Goal: Task Accomplishment & Management: Complete application form

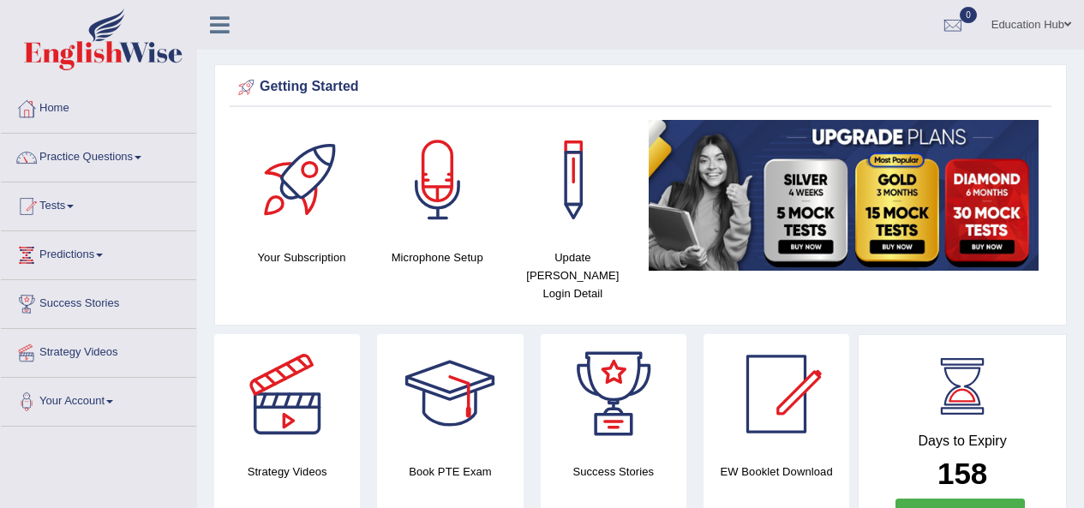
click at [111, 259] on link "Predictions" at bounding box center [98, 252] width 195 height 43
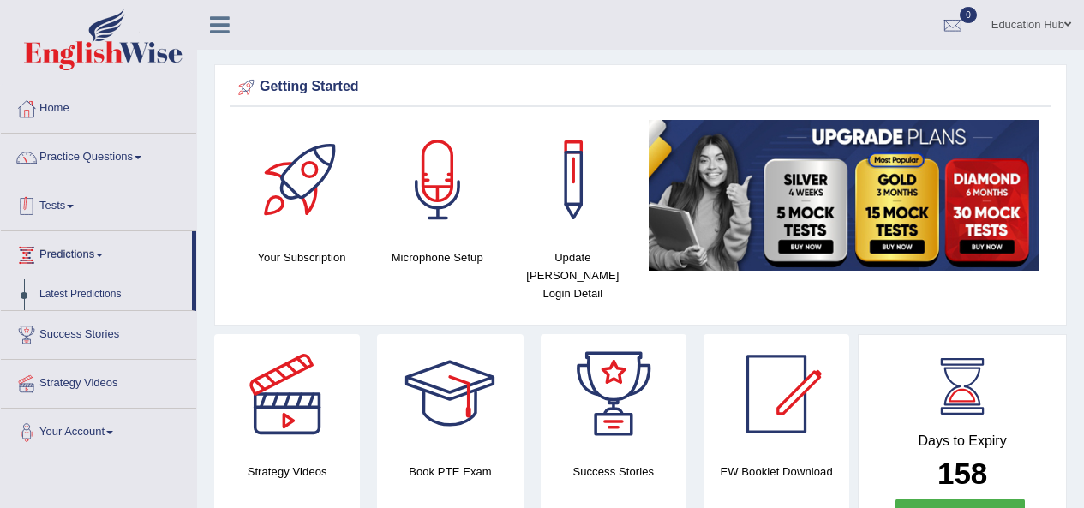
click at [94, 216] on link "Tests" at bounding box center [98, 204] width 195 height 43
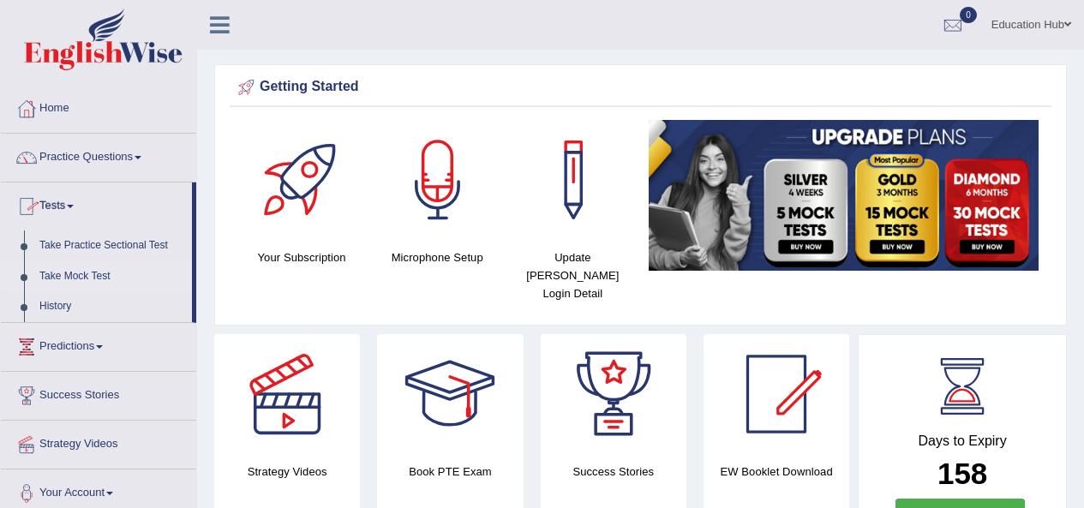
click at [79, 279] on link "Take Mock Test" at bounding box center [112, 276] width 160 height 31
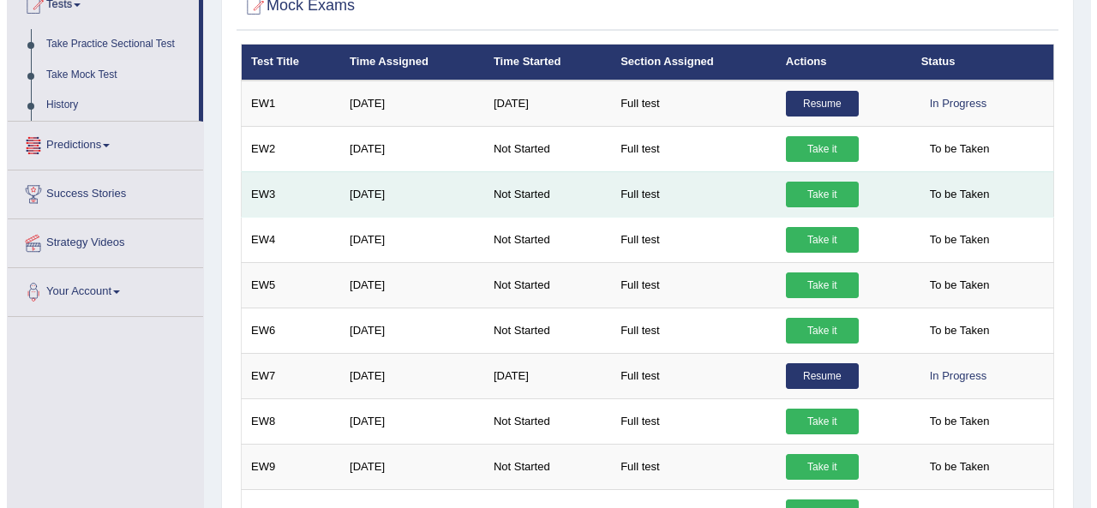
scroll to position [257, 0]
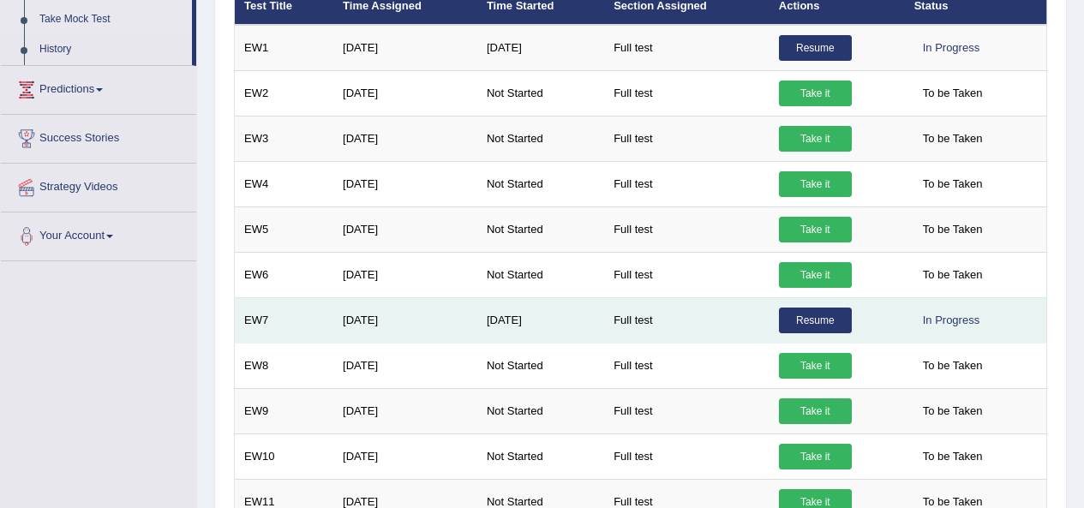
click at [798, 327] on link "Resume" at bounding box center [815, 321] width 73 height 26
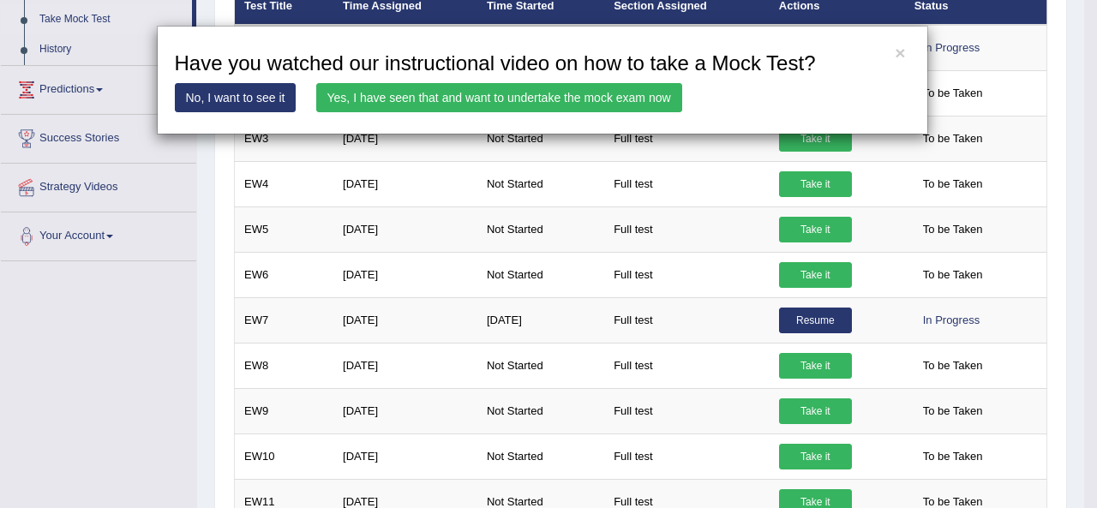
click at [575, 101] on link "Yes, I have seen that and want to undertake the mock exam now" at bounding box center [499, 97] width 366 height 29
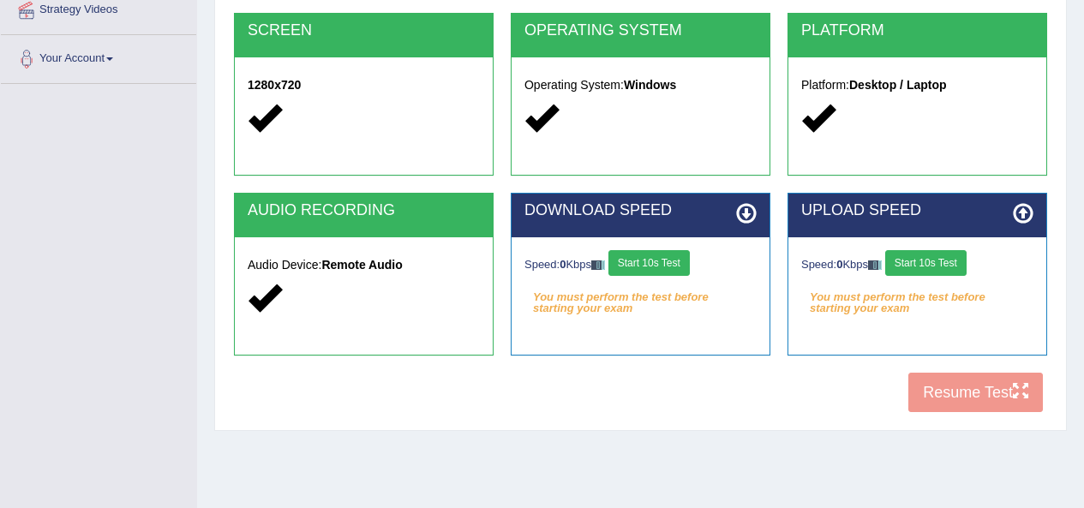
scroll to position [392, 0]
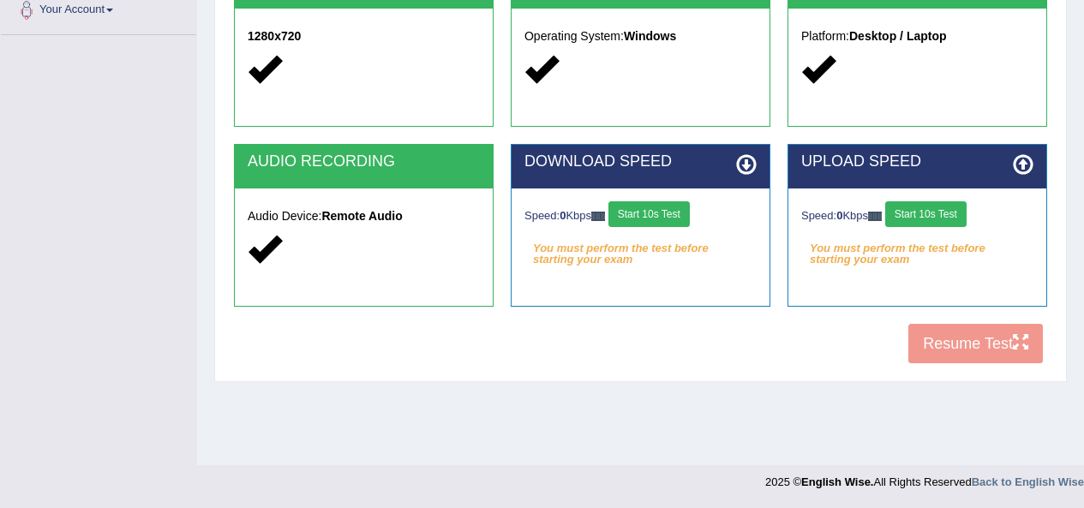
click at [918, 336] on div "COOKIES Cookies Enabled JAVASCRIPT Javascript Enabled BROWSER Browser: Chrome S…" at bounding box center [641, 78] width 822 height 589
click at [677, 220] on button "Start 10s Test" at bounding box center [648, 214] width 81 height 26
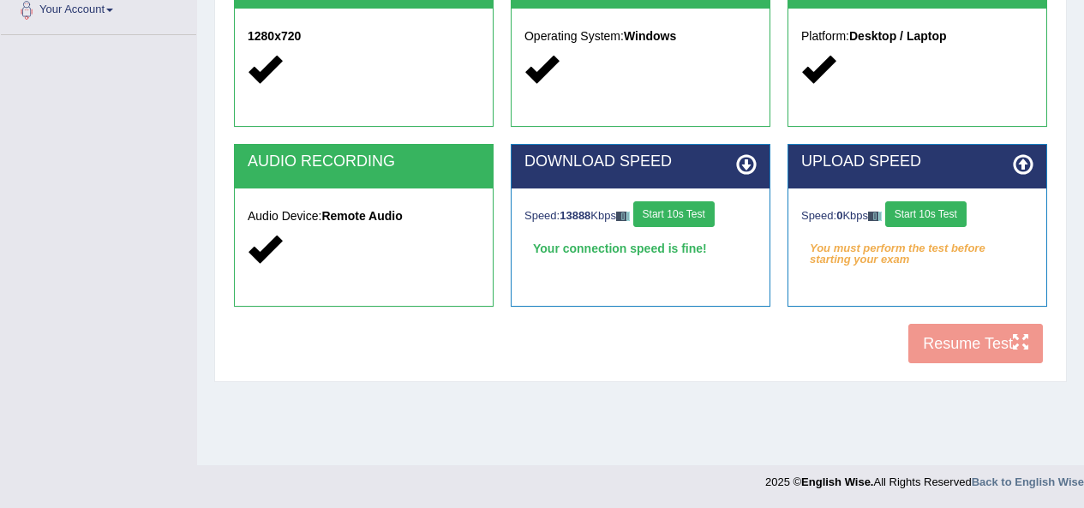
click at [967, 225] on button "Start 10s Test" at bounding box center [925, 214] width 81 height 26
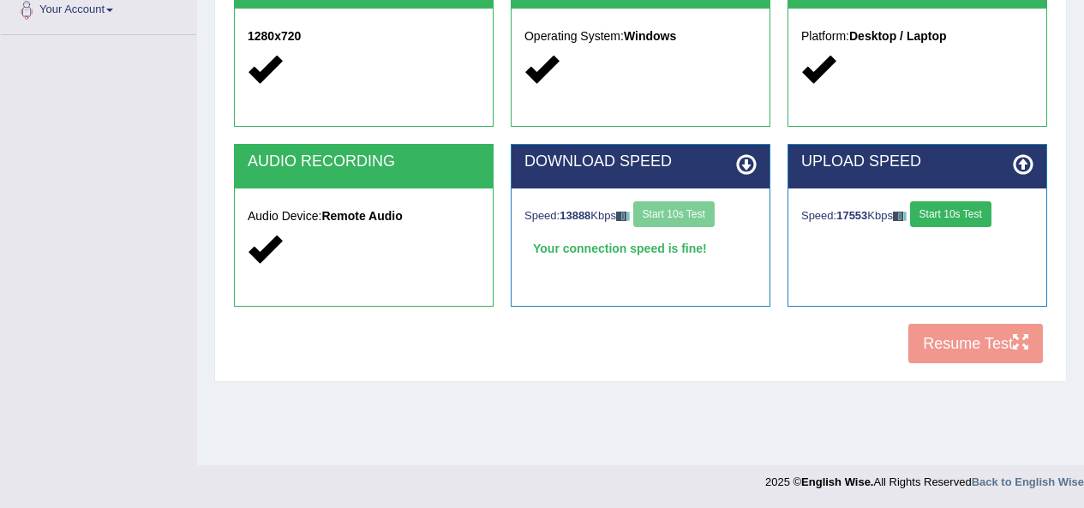
click at [953, 214] on button "Start 10s Test" at bounding box center [950, 214] width 81 height 26
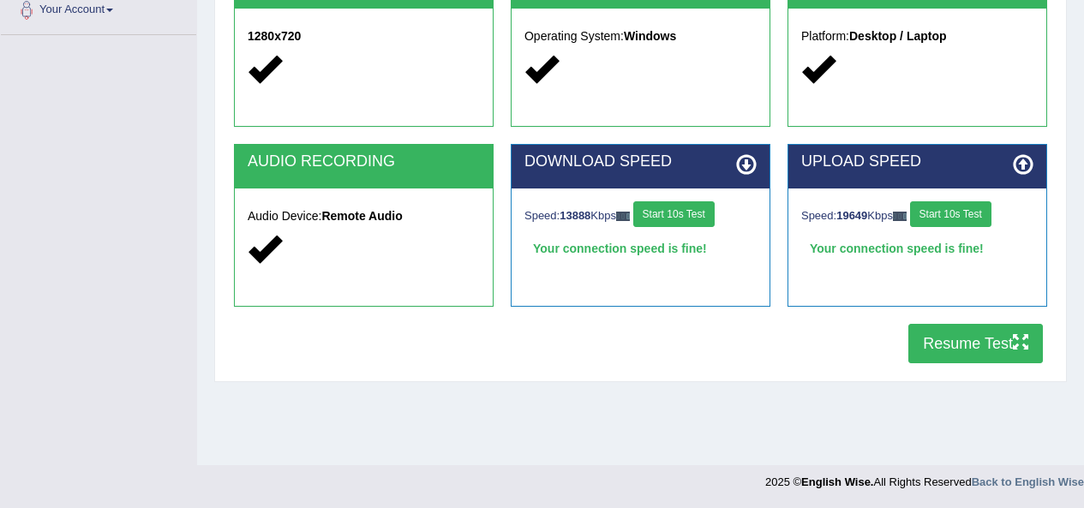
click at [937, 333] on button "Resume Test" at bounding box center [975, 343] width 135 height 39
click at [919, 77] on div at bounding box center [917, 69] width 232 height 37
click at [982, 329] on button "Resume Test" at bounding box center [975, 343] width 135 height 39
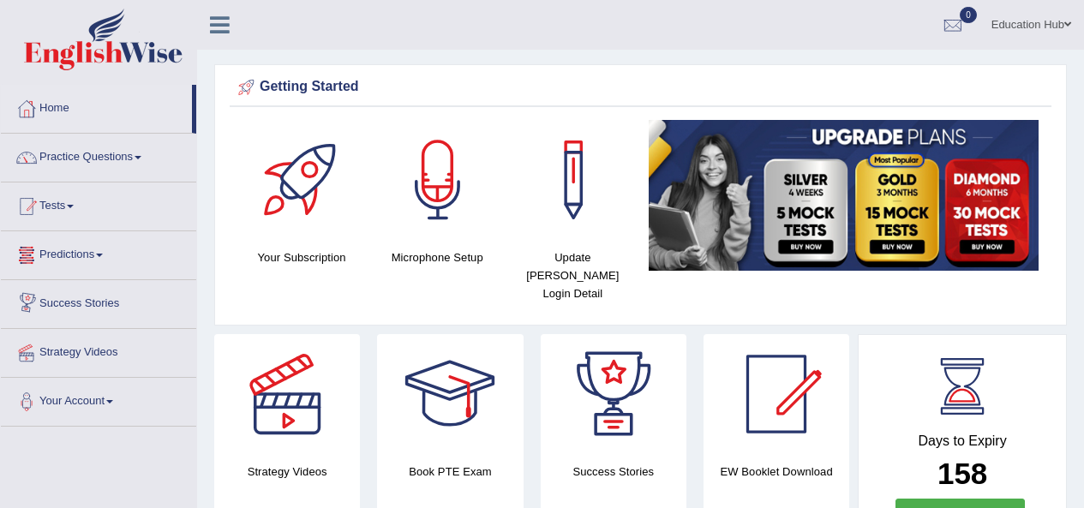
click at [102, 221] on link "Tests" at bounding box center [98, 204] width 195 height 43
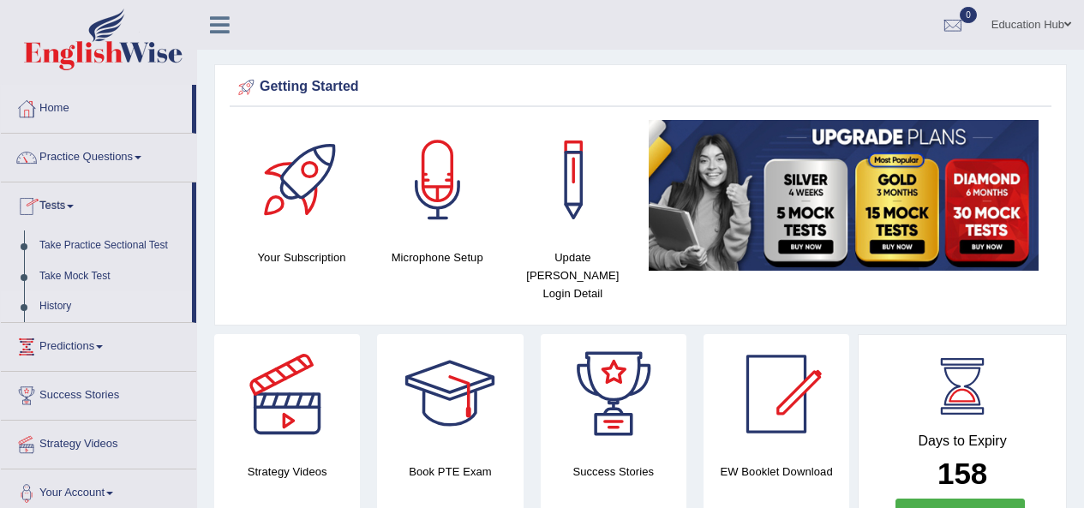
click at [88, 302] on link "History" at bounding box center [112, 306] width 160 height 31
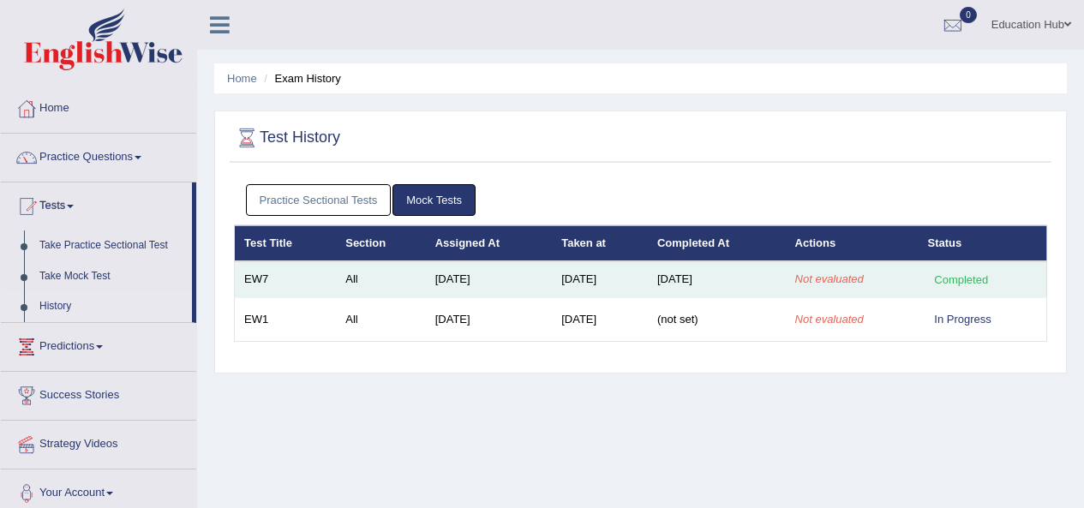
click at [740, 280] on td "[DATE]" at bounding box center [717, 279] width 138 height 36
click at [957, 277] on div "Completed" at bounding box center [961, 280] width 67 height 18
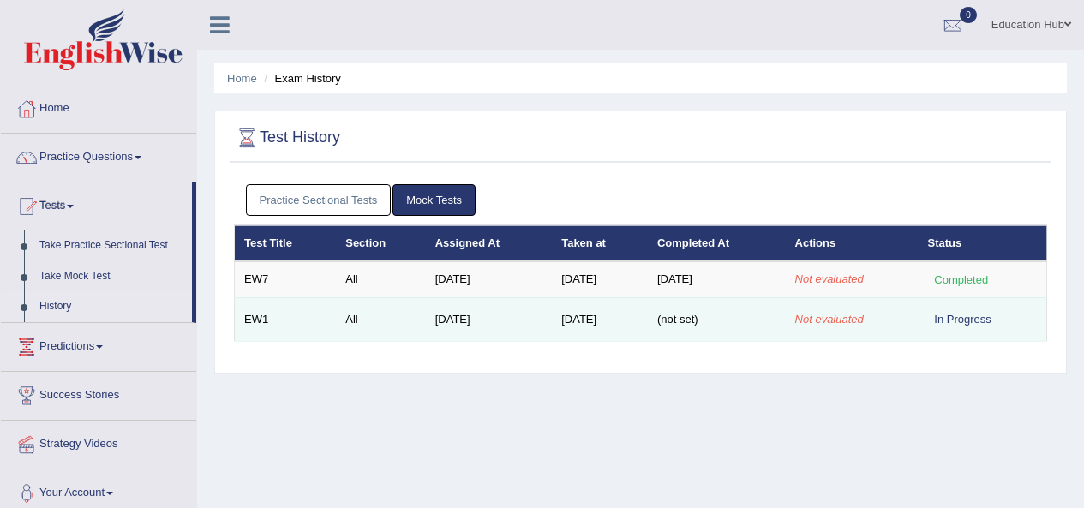
click at [861, 298] on tbody "EW7 All Jun 20, 2025 Aug 14, 2025 Aug 14, 2025 Not evaluated Completed EW1 All …" at bounding box center [641, 301] width 812 height 80
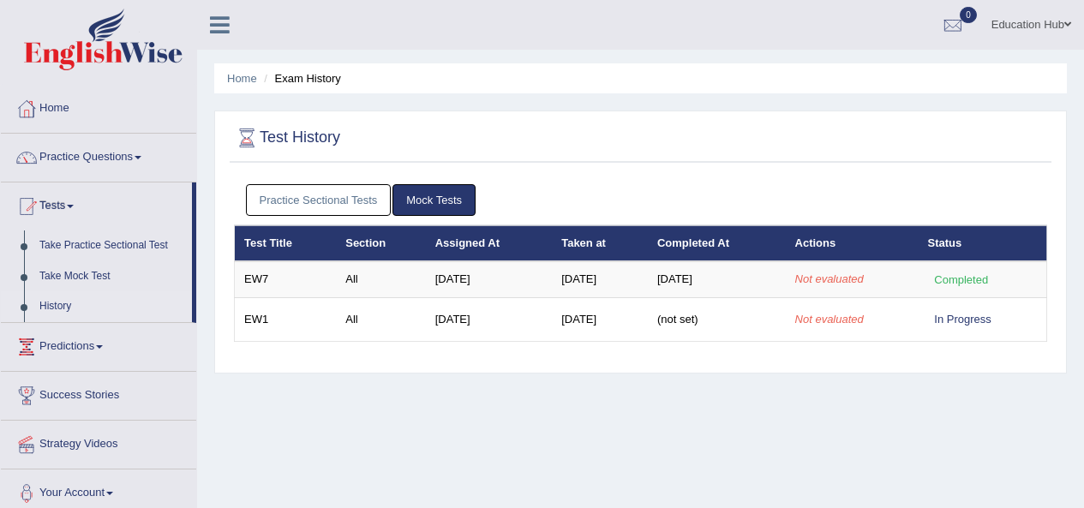
click at [899, 394] on div "Home Exam History Test History Practice Sectional Tests Mock Tests Test Title S…" at bounding box center [640, 428] width 887 height 857
click at [323, 201] on link "Practice Sectional Tests" at bounding box center [319, 200] width 146 height 32
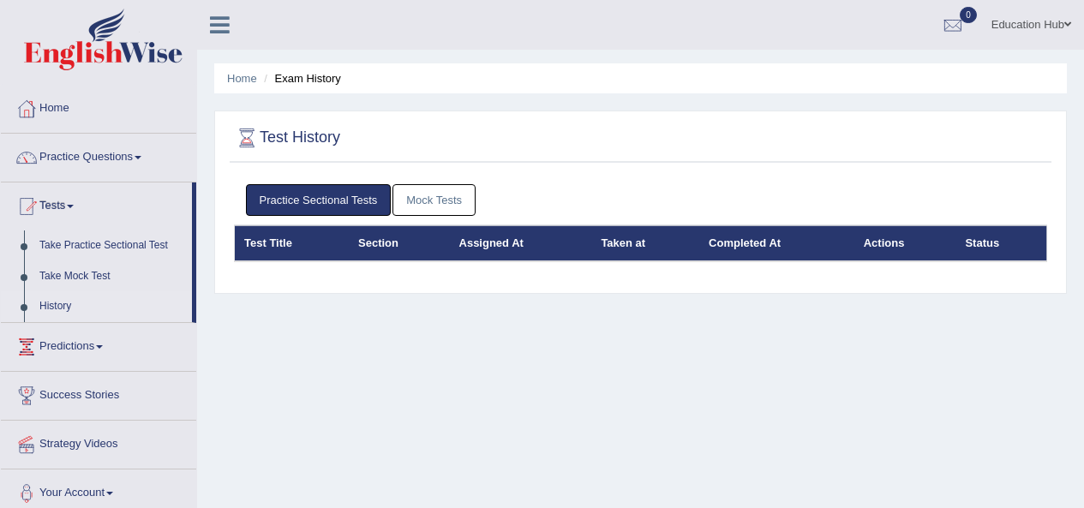
click at [453, 213] on link "Mock Tests" at bounding box center [433, 200] width 83 height 32
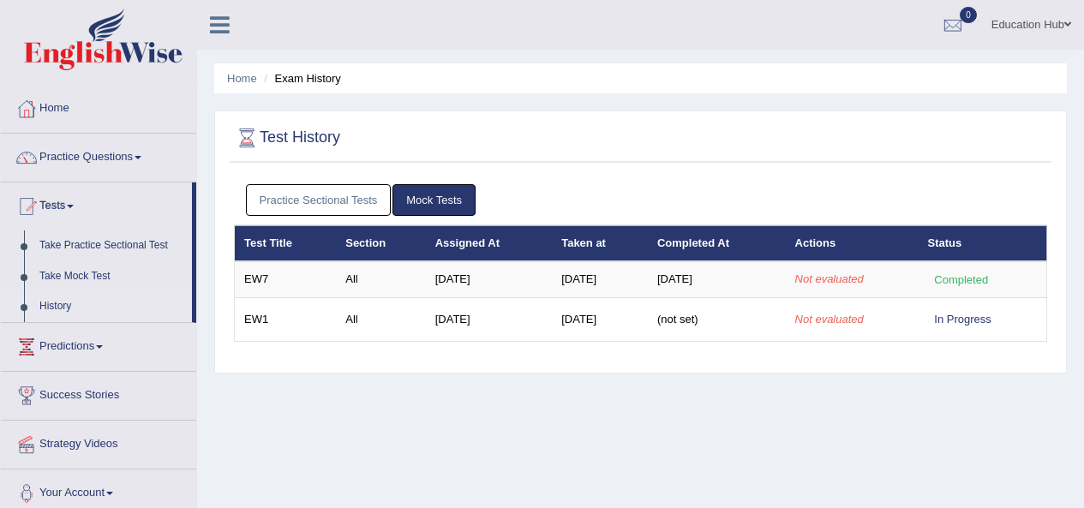
click at [70, 200] on link "Tests" at bounding box center [96, 204] width 191 height 43
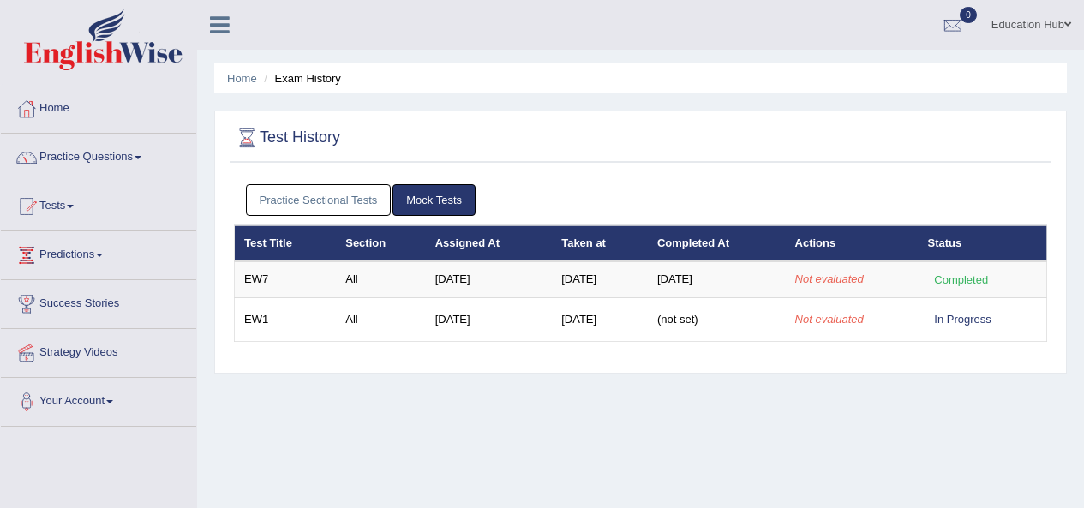
click at [70, 200] on link "Tests" at bounding box center [98, 204] width 195 height 43
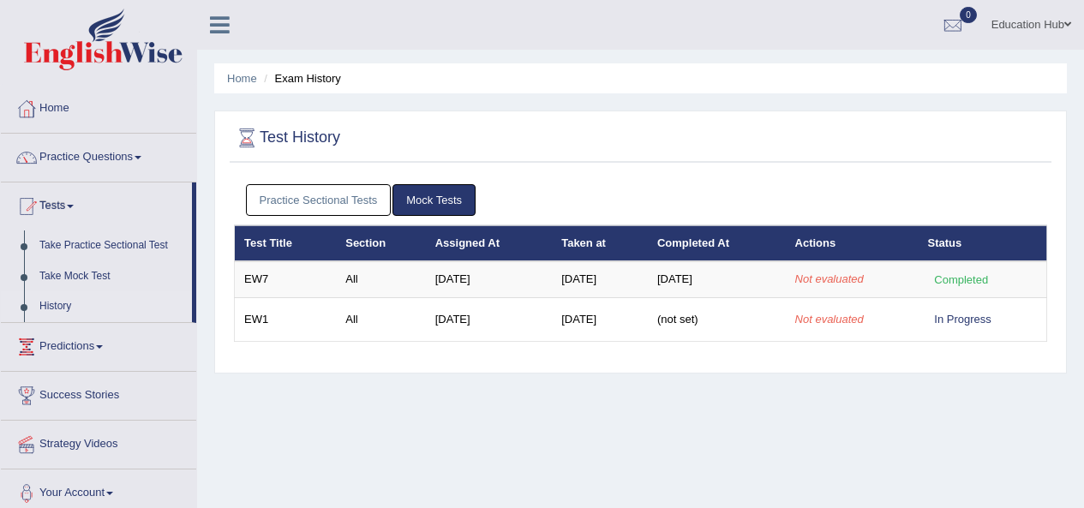
click at [70, 200] on link "Tests" at bounding box center [96, 204] width 191 height 43
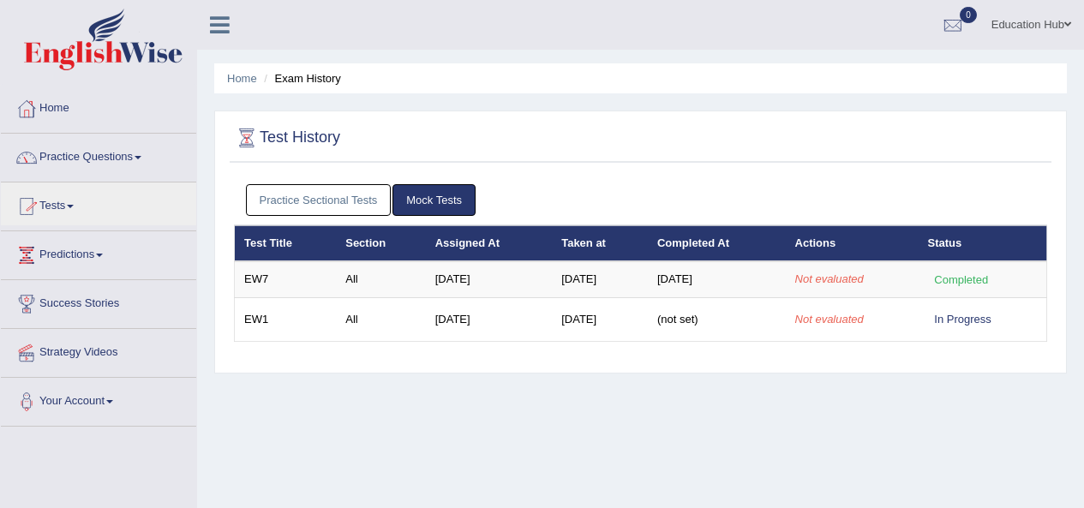
click at [291, 135] on h2 "Test History" at bounding box center [287, 138] width 106 height 26
click at [317, 84] on li "Exam History" at bounding box center [300, 78] width 81 height 16
click at [316, 82] on li "Exam History" at bounding box center [300, 78] width 81 height 16
click at [231, 76] on link "Home" at bounding box center [242, 78] width 30 height 13
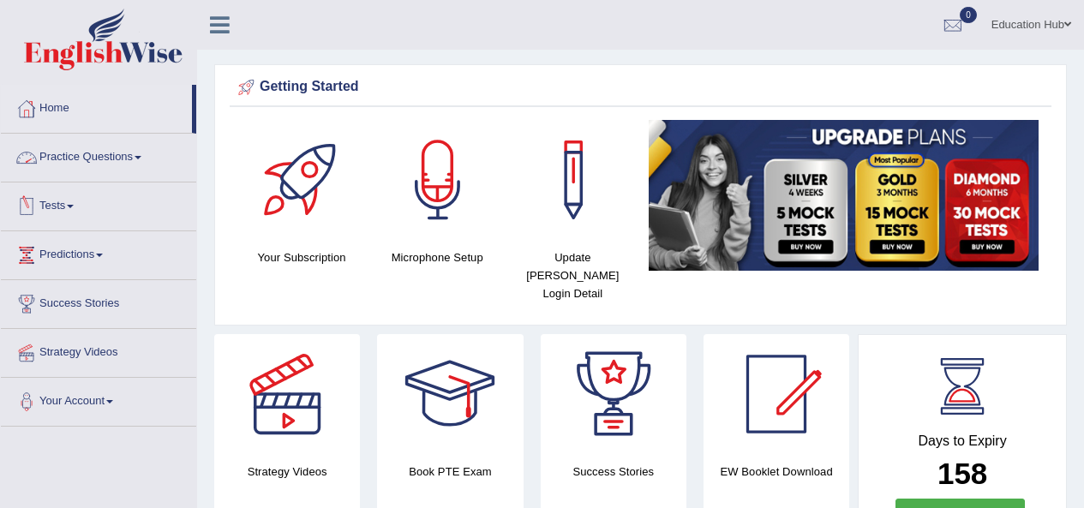
click at [69, 203] on link "Tests" at bounding box center [98, 204] width 195 height 43
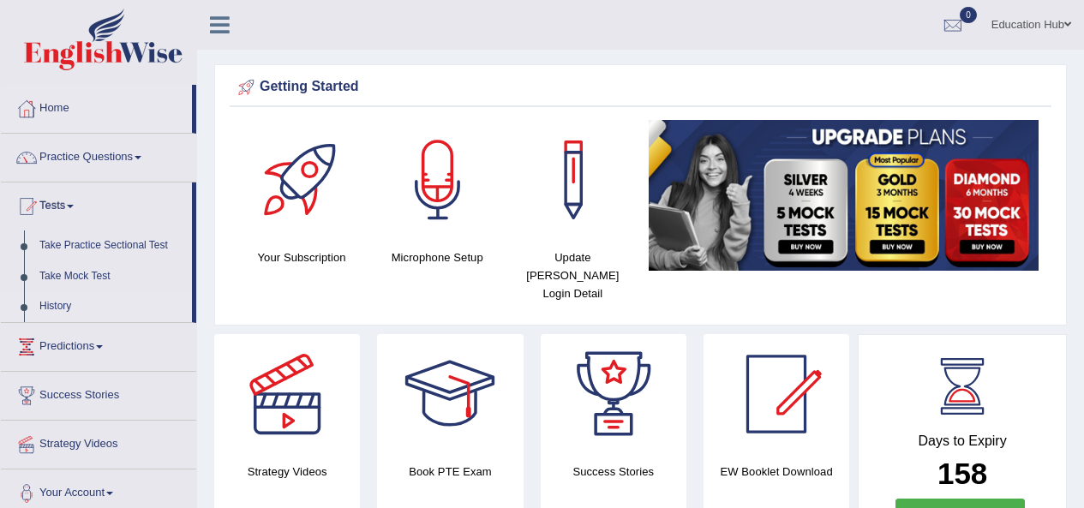
click at [69, 307] on link "History" at bounding box center [112, 306] width 160 height 31
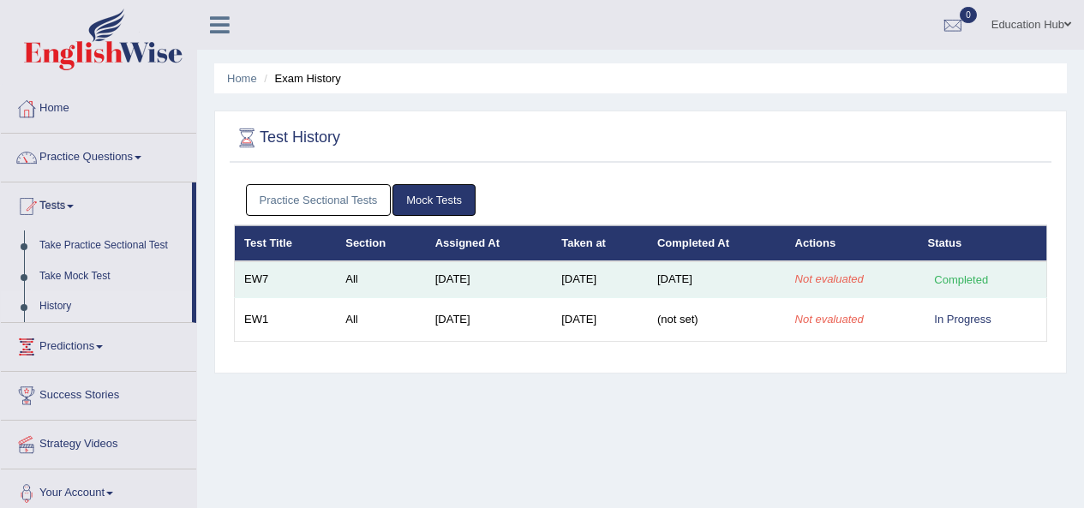
click at [827, 285] on em "Not evaluated" at bounding box center [829, 279] width 69 height 13
click at [684, 287] on td "[DATE]" at bounding box center [717, 279] width 138 height 36
click at [626, 284] on td "[DATE]" at bounding box center [600, 279] width 96 height 36
click at [495, 284] on td "Jun 20, 2025" at bounding box center [489, 279] width 126 height 36
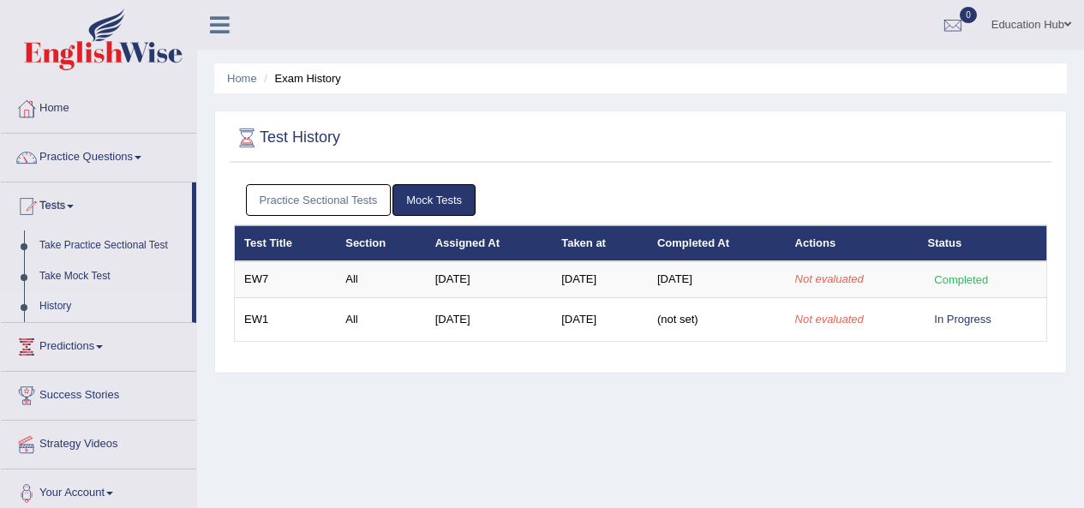
click at [583, 255] on th "Taken at" at bounding box center [600, 243] width 96 height 36
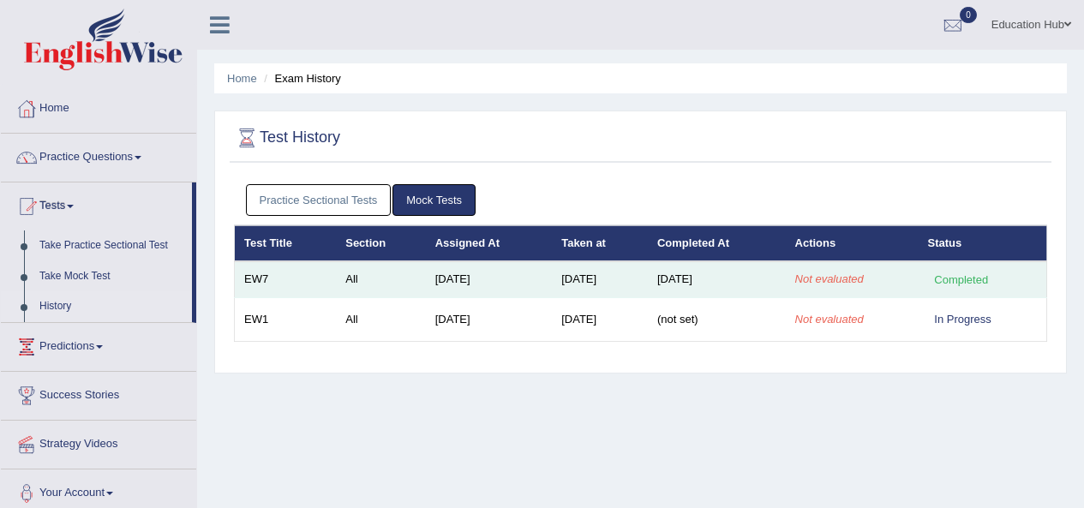
drag, startPoint x: 357, startPoint y: 245, endPoint x: 273, endPoint y: 278, distance: 89.3
click at [356, 245] on th "Section" at bounding box center [380, 243] width 89 height 36
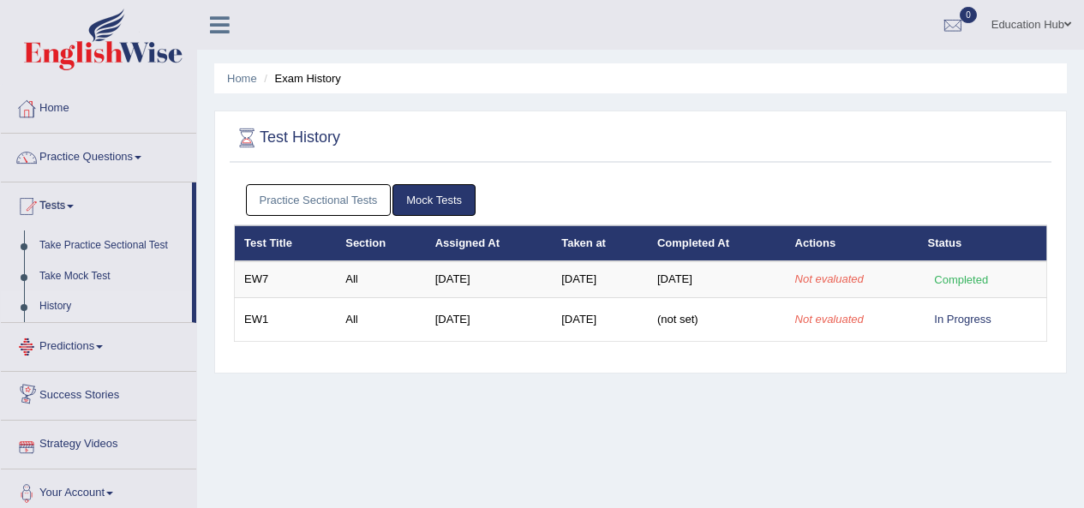
click at [100, 351] on link "Predictions" at bounding box center [98, 344] width 195 height 43
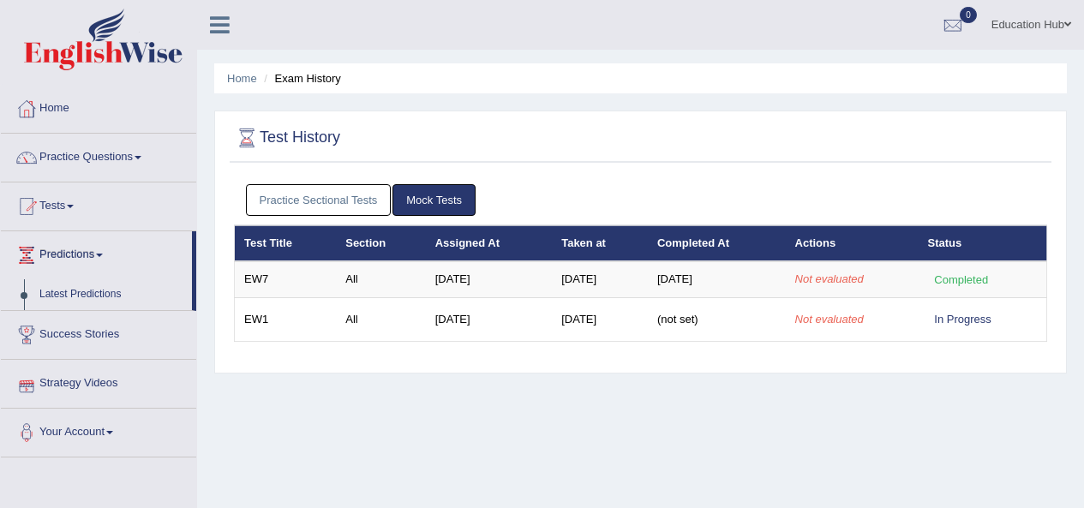
click at [279, 388] on div "Home Exam History Test History Practice Sectional Tests Mock Tests Test Title S…" at bounding box center [640, 428] width 887 height 857
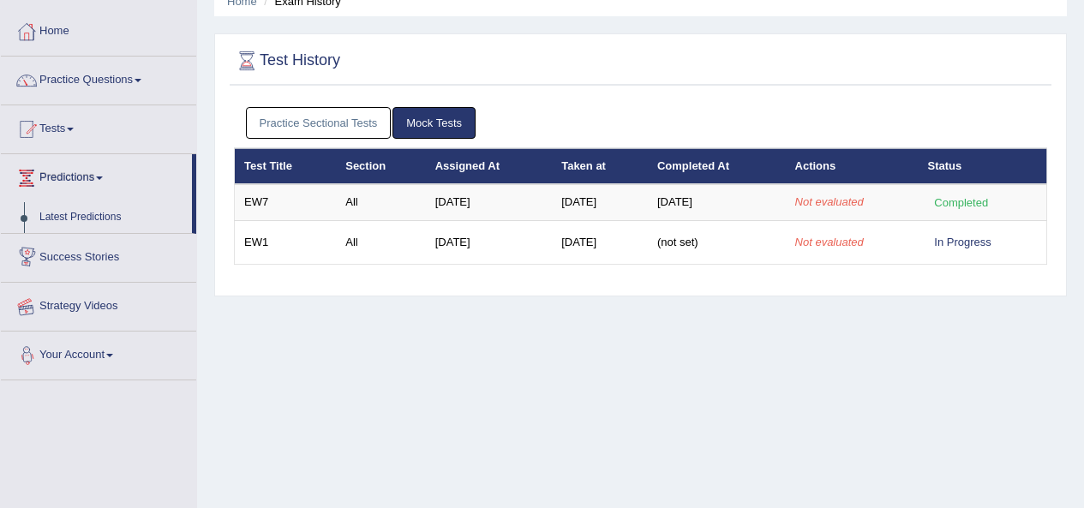
scroll to position [86, 0]
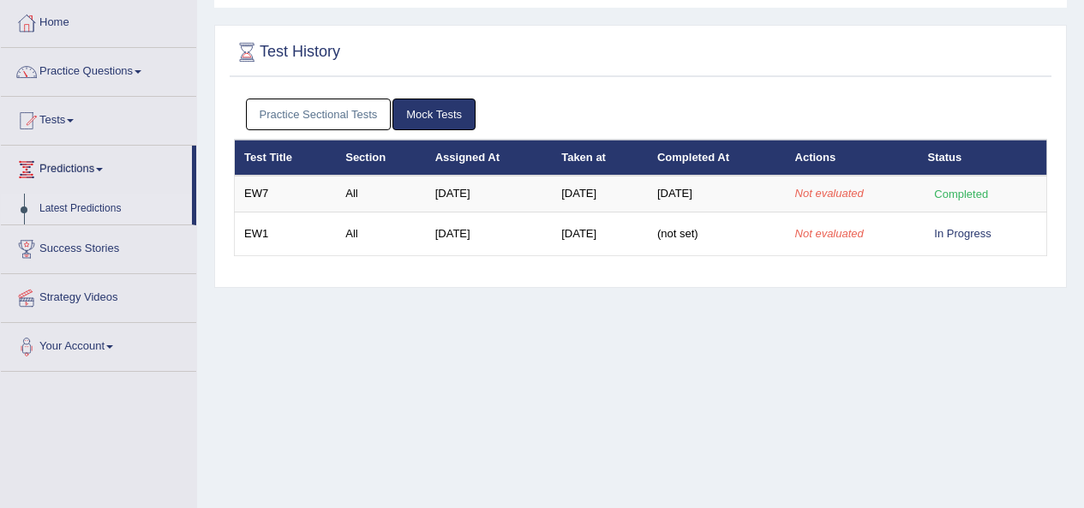
click at [79, 207] on link "Latest Predictions" at bounding box center [112, 209] width 160 height 31
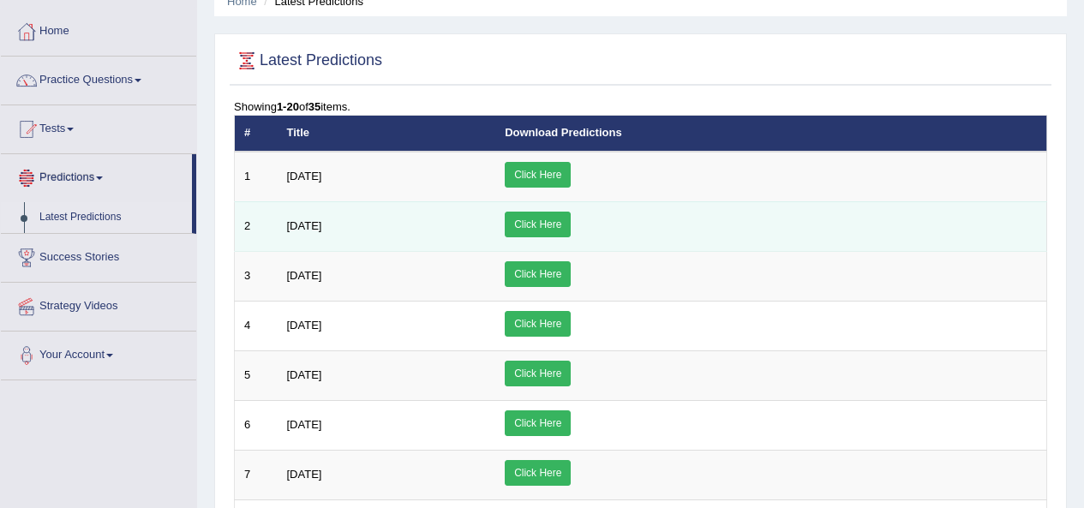
scroll to position [86, 0]
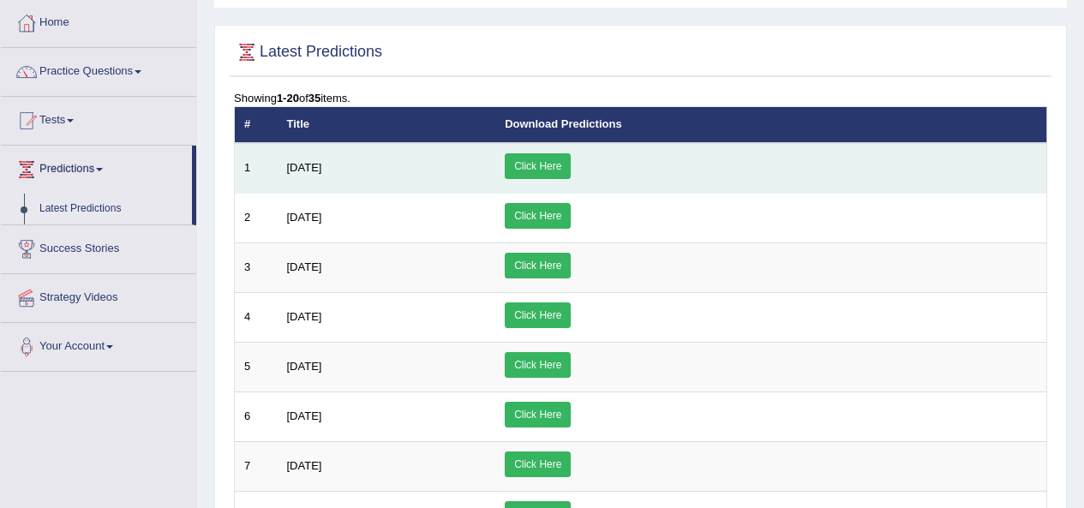
click at [571, 176] on link "Click Here" at bounding box center [538, 166] width 66 height 26
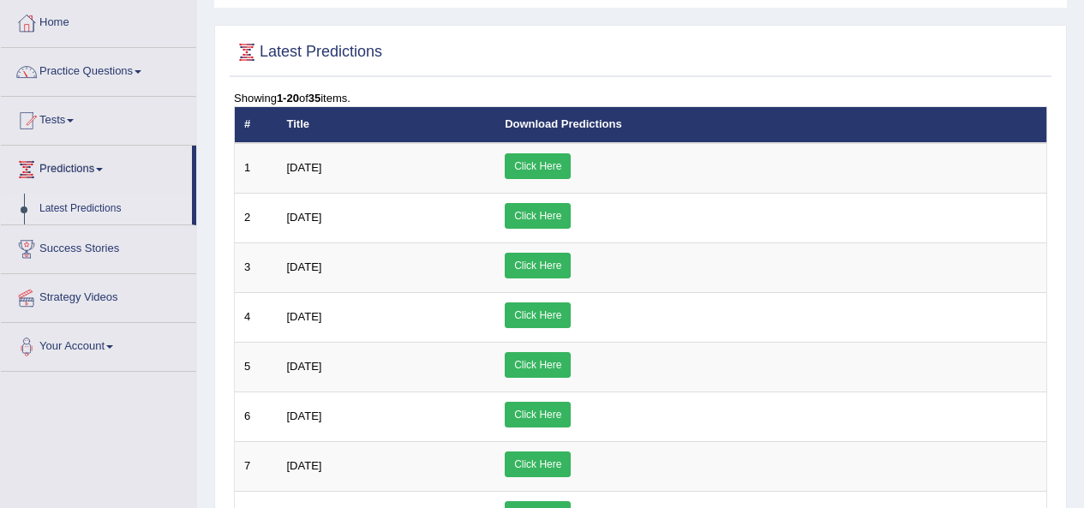
click at [73, 123] on link "Tests" at bounding box center [98, 118] width 195 height 43
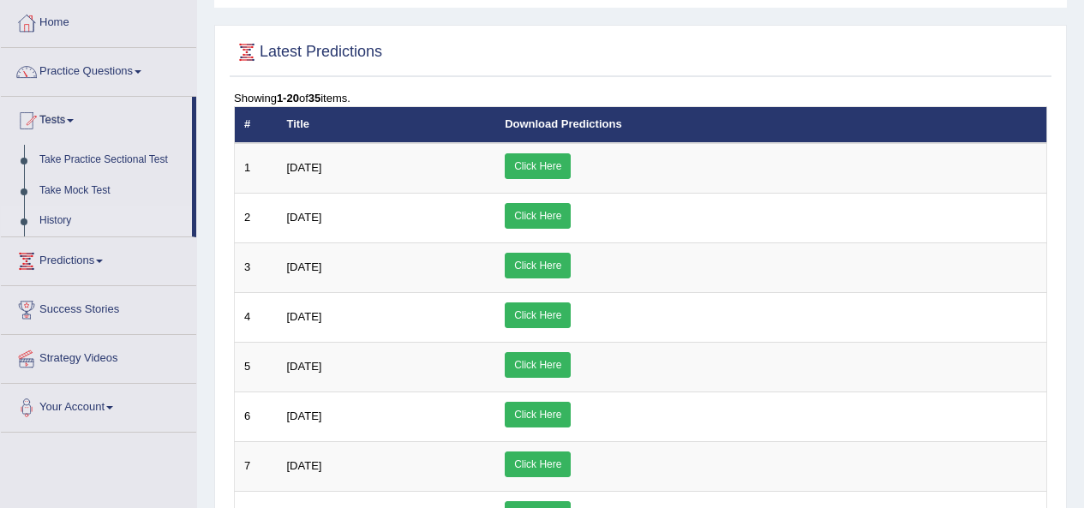
click at [63, 220] on link "History" at bounding box center [112, 221] width 160 height 31
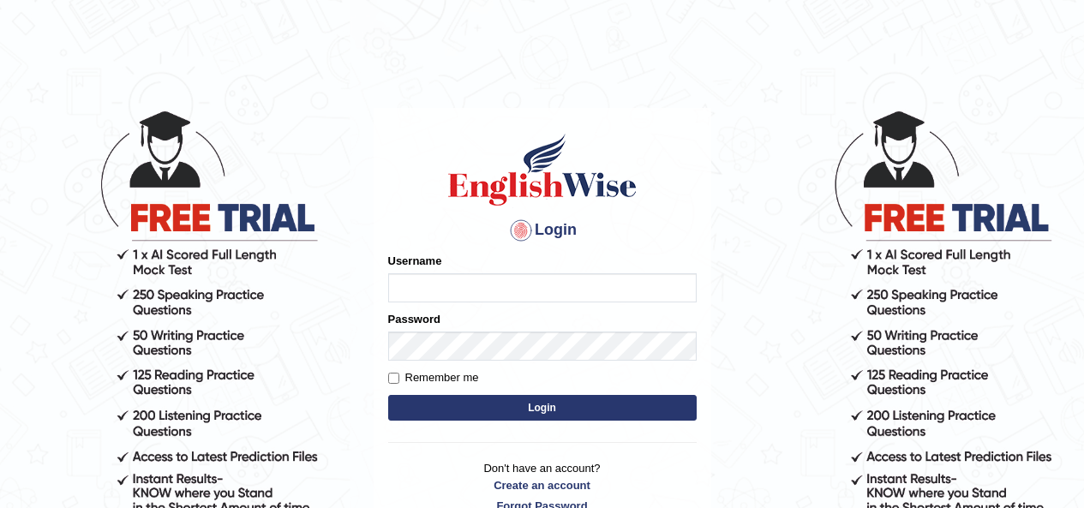
click at [552, 281] on input "Username" at bounding box center [542, 287] width 309 height 29
type input "Edu_hub"
type input "1"
click at [562, 294] on input "Username" at bounding box center [542, 287] width 309 height 29
type input "Edu_hub"
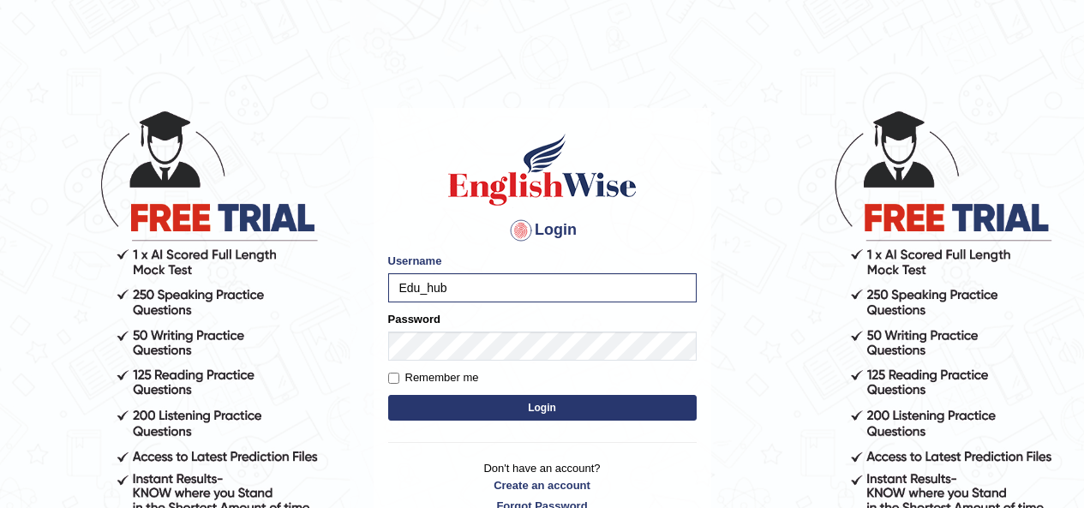
click at [510, 420] on button "Login" at bounding box center [542, 408] width 309 height 26
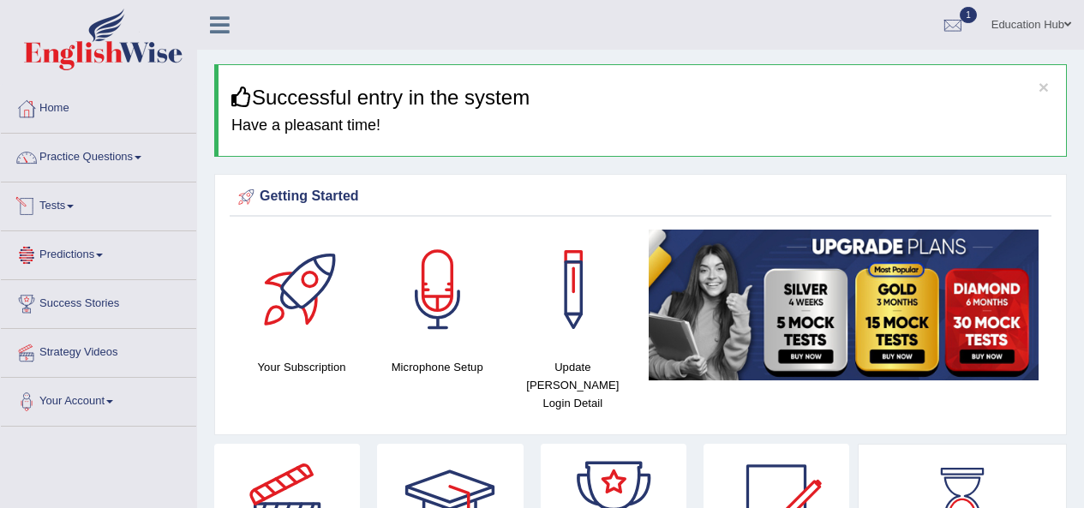
click at [71, 204] on link "Tests" at bounding box center [98, 204] width 195 height 43
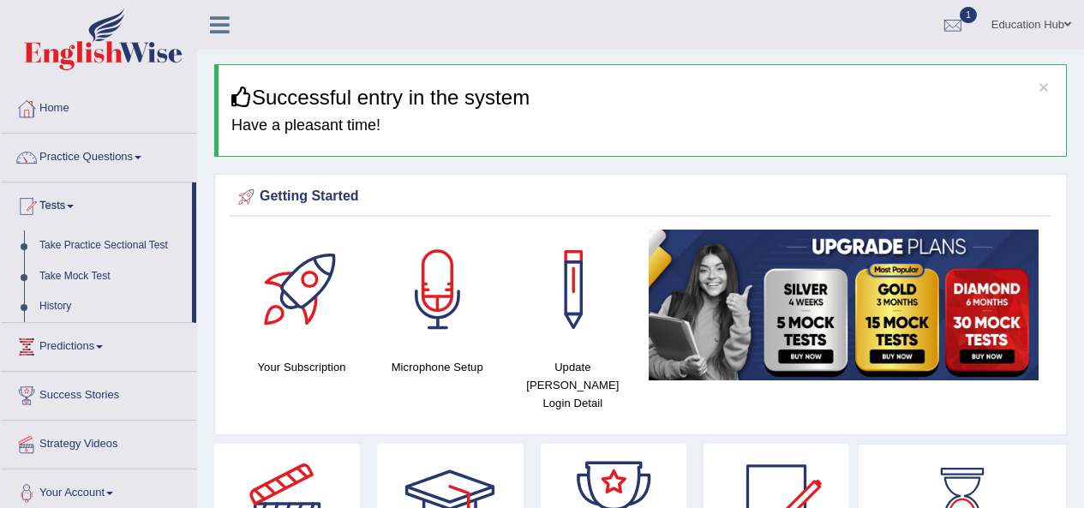
click at [74, 277] on link "Take Mock Test" at bounding box center [112, 276] width 160 height 31
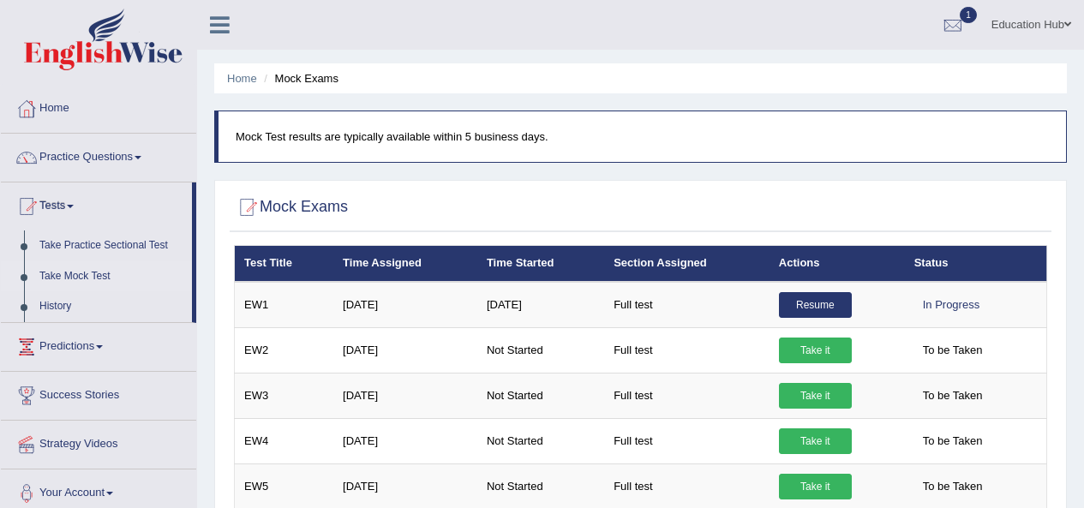
drag, startPoint x: 539, startPoint y: 259, endPoint x: 569, endPoint y: 270, distance: 32.0
click at [548, 267] on th "Time Started" at bounding box center [540, 264] width 127 height 36
click at [644, 267] on th "Section Assigned" at bounding box center [686, 264] width 165 height 36
